Goal: Task Accomplishment & Management: Manage account settings

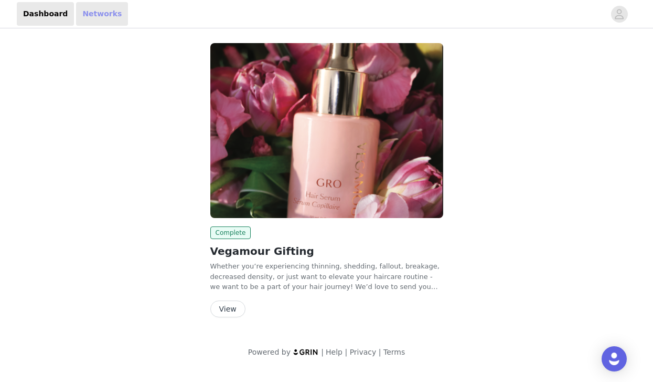
click at [91, 13] on link "Networks" at bounding box center [102, 14] width 52 height 24
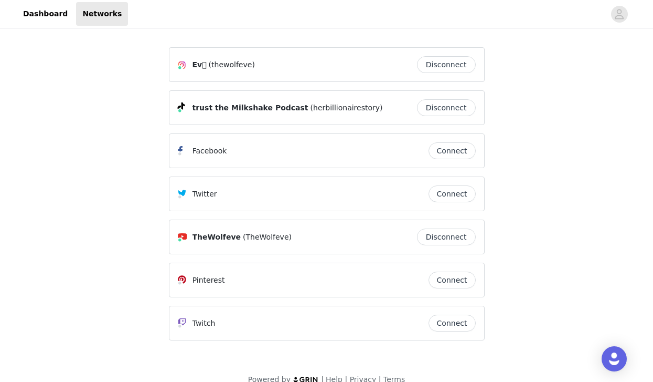
click at [441, 60] on button "Disconnect" at bounding box center [446, 64] width 59 height 17
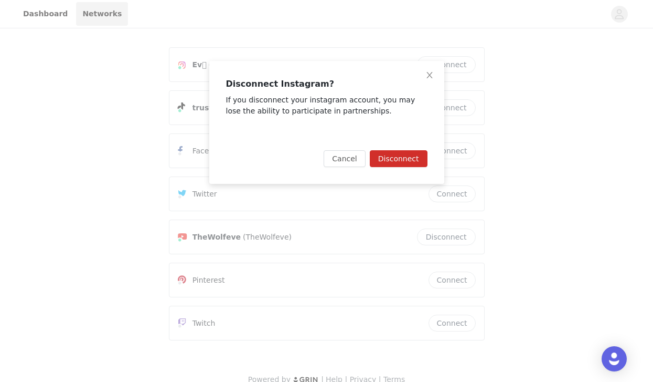
click at [402, 159] on button "Disconnect" at bounding box center [399, 158] width 58 height 17
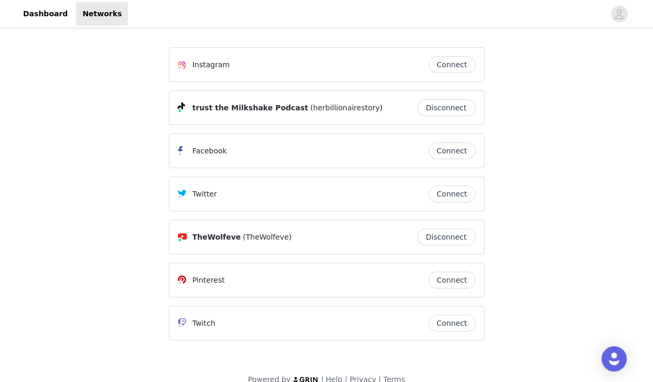
click at [444, 104] on button "Disconnect" at bounding box center [446, 107] width 59 height 17
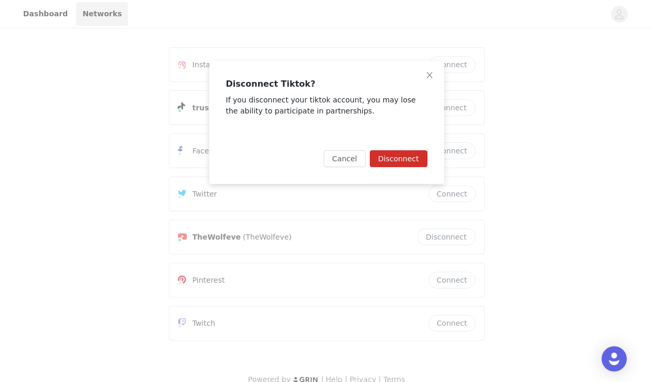
click at [397, 160] on button "Disconnect" at bounding box center [399, 158] width 58 height 17
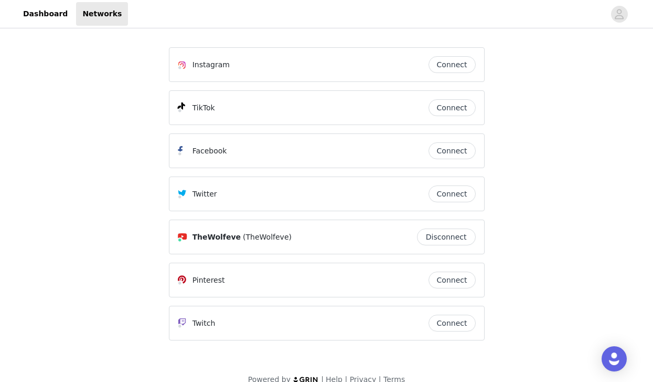
click at [457, 234] on button "Disconnect" at bounding box center [446, 236] width 59 height 17
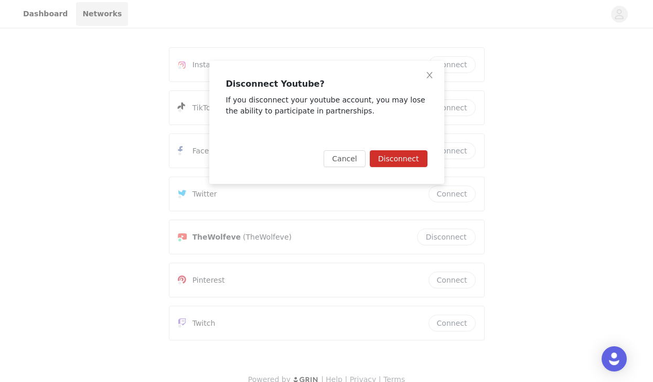
click at [420, 161] on button "Disconnect" at bounding box center [399, 158] width 58 height 17
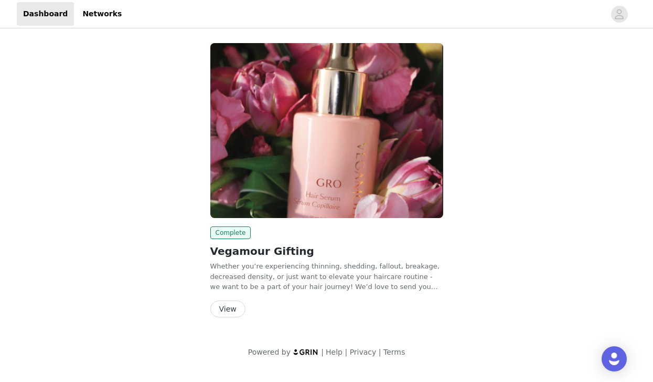
click at [228, 308] on button "View" at bounding box center [227, 308] width 35 height 17
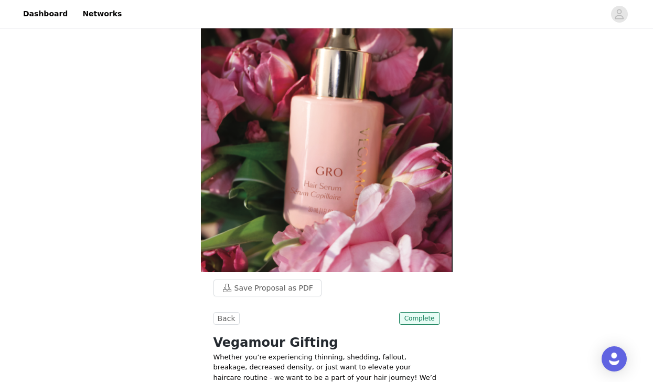
scroll to position [95, 0]
